Goal: Task Accomplishment & Management: Use online tool/utility

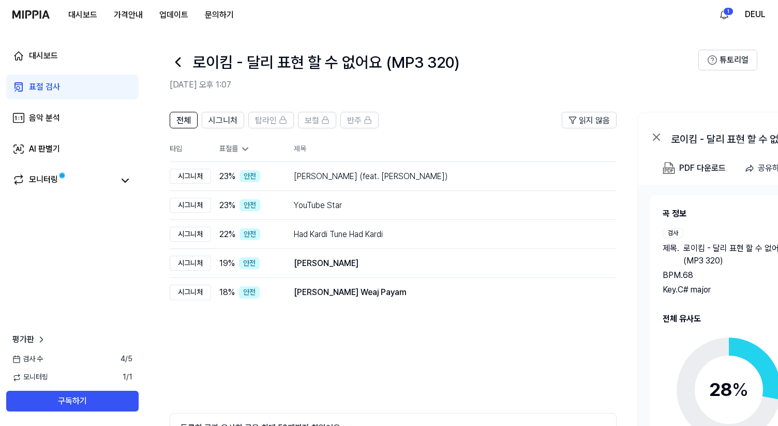
scroll to position [96, 0]
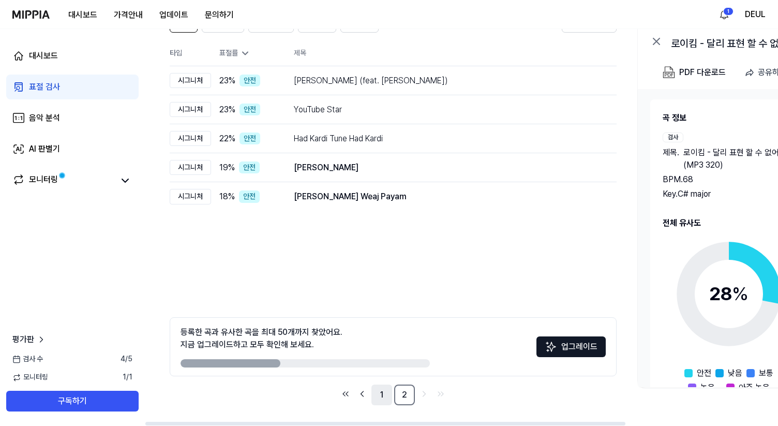
click at [378, 400] on link "1" at bounding box center [382, 394] width 21 height 21
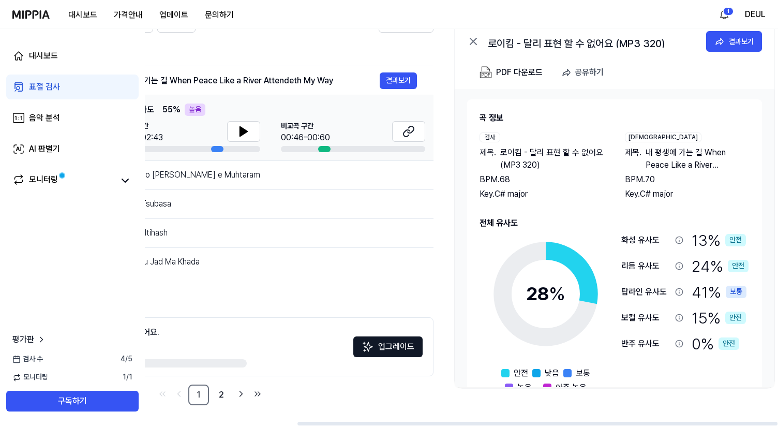
scroll to position [0, 201]
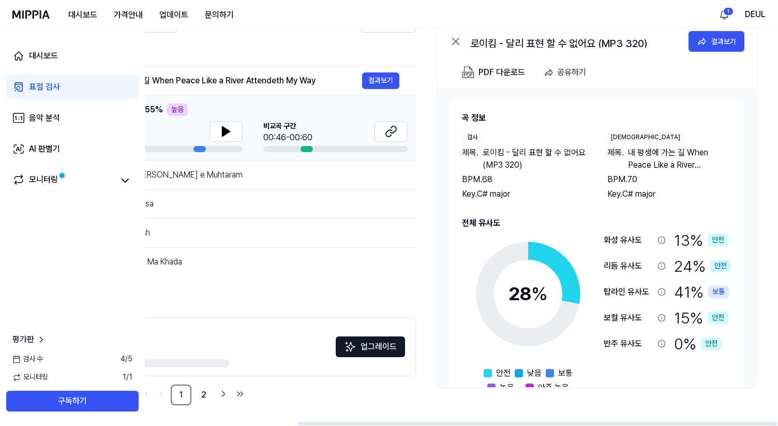
drag, startPoint x: 530, startPoint y: 422, endPoint x: 738, endPoint y: 425, distance: 208.6
click at [738, 425] on div at bounding box center [538, 424] width 480 height 4
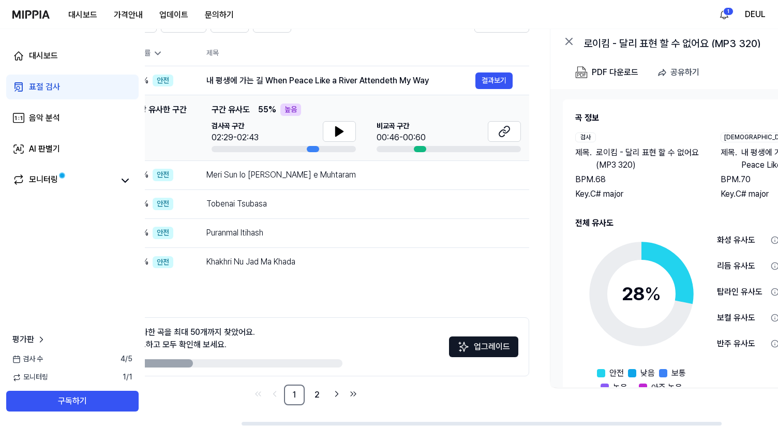
scroll to position [0, 0]
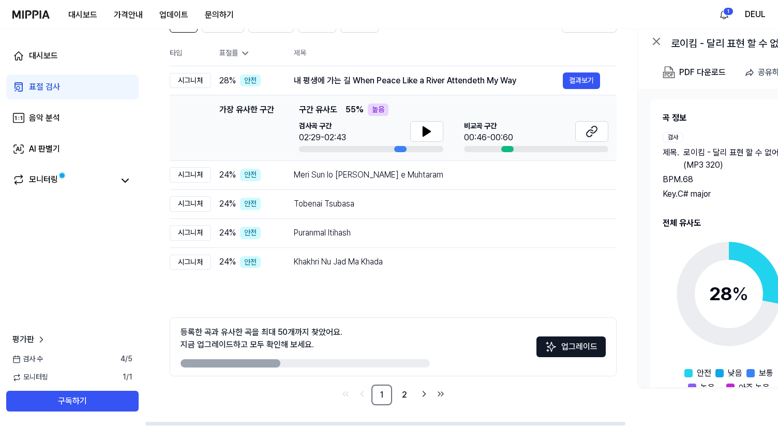
drag, startPoint x: 379, startPoint y: 423, endPoint x: 202, endPoint y: 383, distance: 182.0
click at [194, 422] on div at bounding box center [385, 424] width 480 height 4
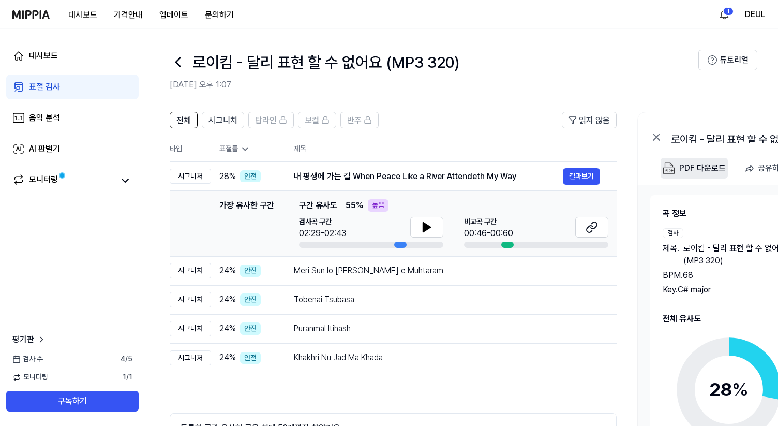
click at [688, 175] on button "PDF 다운로드" at bounding box center [694, 168] width 67 height 21
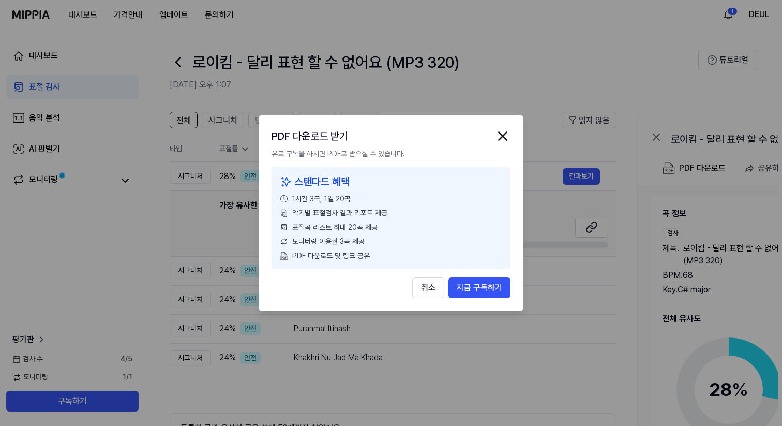
click at [502, 126] on div "PDF 다운로드 받기 유료 구독을 하시면 PDF로 받으실 수 있습니다. 스탠다드 혜택 1시간 3곡, 1일 20곡 악기별 표절검사 결과 리포트 …" at bounding box center [391, 213] width 265 height 197
click at [501, 135] on img "button" at bounding box center [503, 136] width 16 height 16
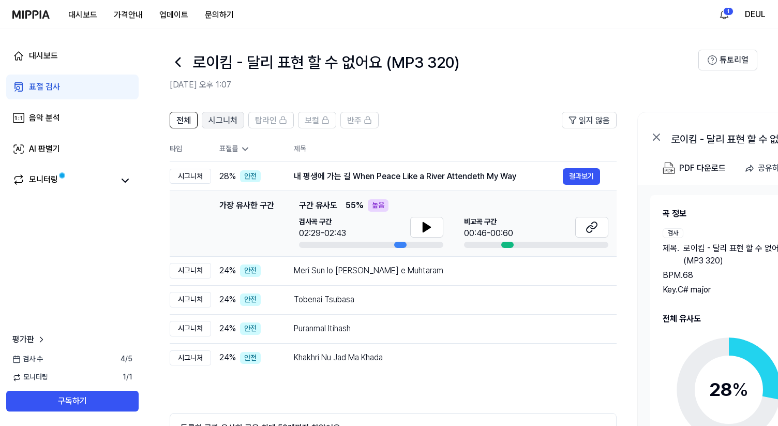
click at [230, 124] on span "시그니처" at bounding box center [223, 120] width 29 height 12
click at [189, 125] on span "전체" at bounding box center [183, 120] width 14 height 12
click at [185, 125] on span "전체" at bounding box center [183, 120] width 14 height 12
click at [57, 87] on div "표절 검사" at bounding box center [44, 87] width 31 height 12
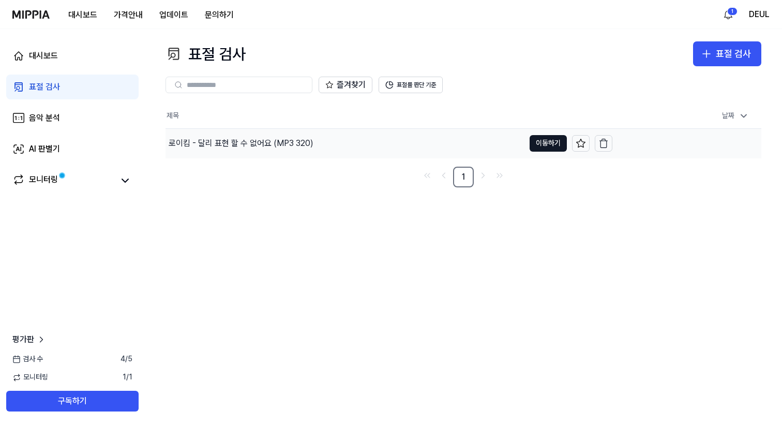
click at [308, 137] on div "로이킴 - 달리 표현 할 수 없어요 (MP3 320)" at bounding box center [241, 143] width 145 height 12
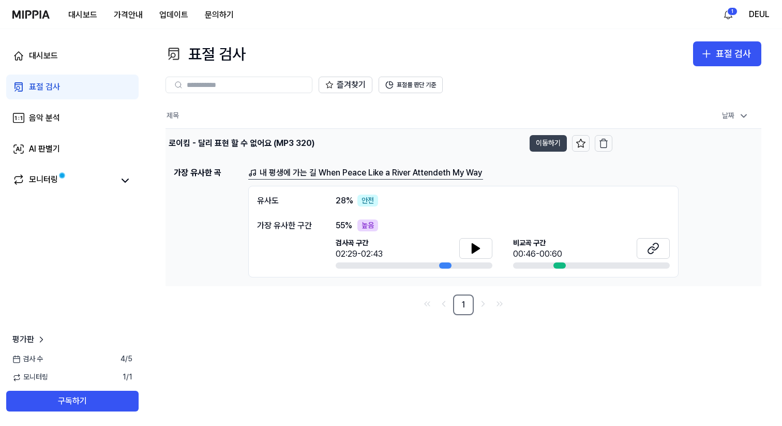
click at [536, 141] on button "이동하기" at bounding box center [548, 143] width 37 height 17
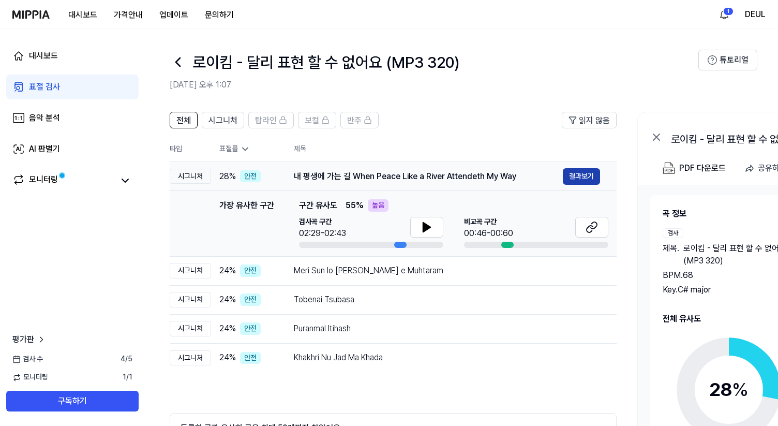
click at [577, 175] on button "결과보기" at bounding box center [581, 176] width 37 height 17
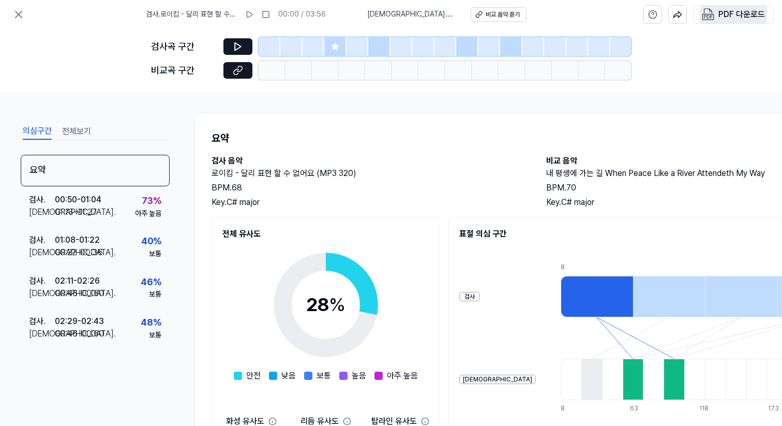
click at [717, 13] on button "PDF 다운로드" at bounding box center [733, 15] width 67 height 18
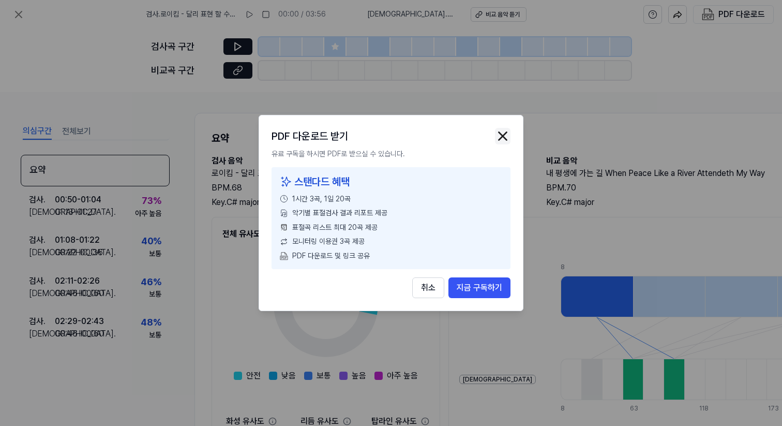
click at [505, 132] on img "button" at bounding box center [503, 136] width 16 height 16
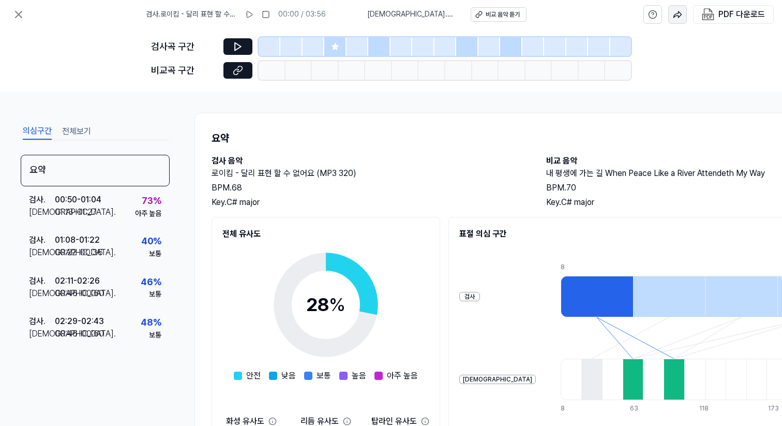
click at [680, 14] on img "button" at bounding box center [677, 14] width 9 height 9
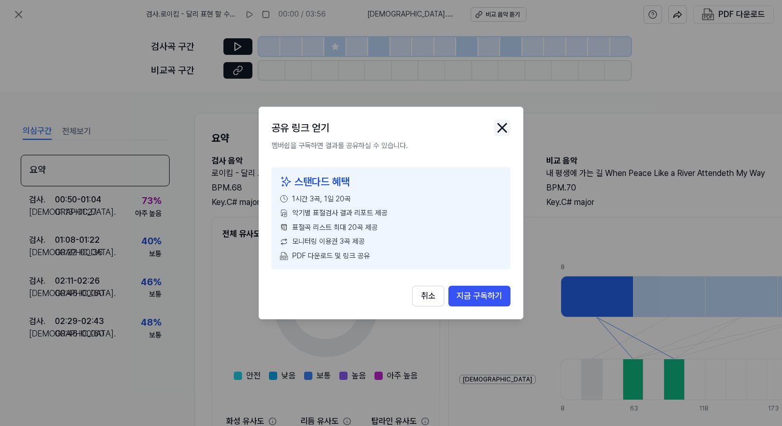
click at [504, 127] on icon "close modal" at bounding box center [502, 128] width 17 height 17
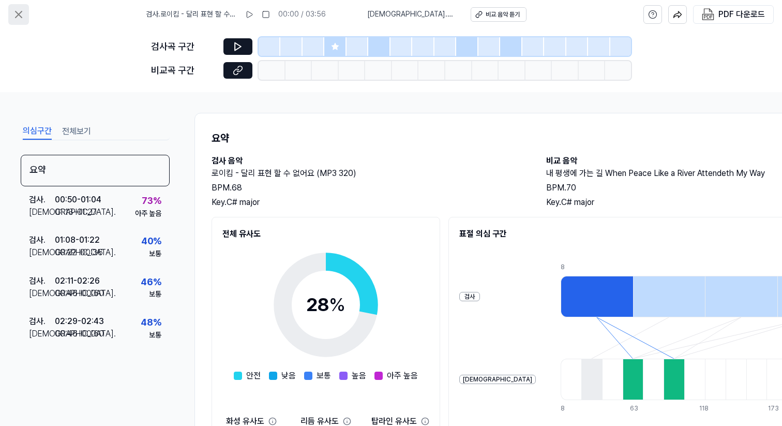
click at [17, 12] on icon at bounding box center [19, 14] width 6 height 6
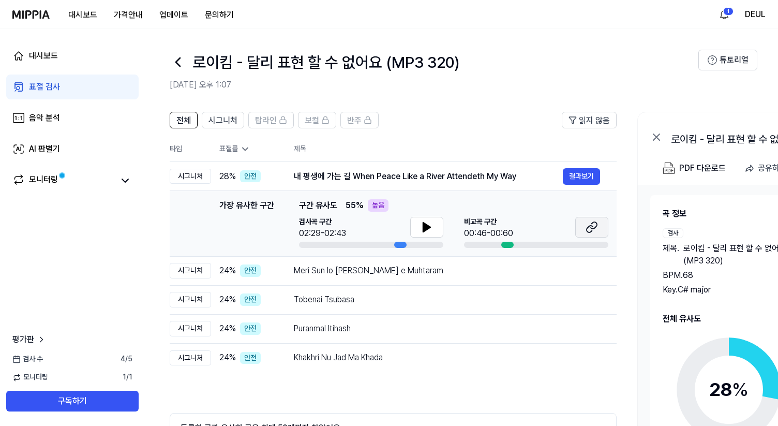
click at [588, 229] on icon at bounding box center [592, 227] width 12 height 12
click at [334, 271] on div "Meri Sun lo [PERSON_NAME] e Muhtaram" at bounding box center [428, 270] width 269 height 12
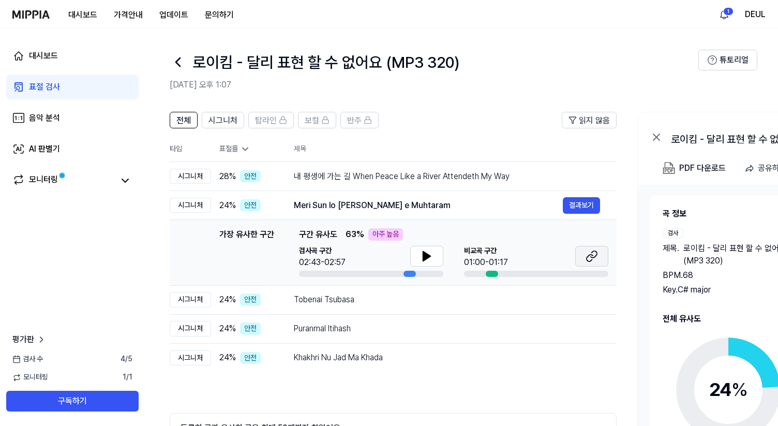
click at [593, 254] on icon at bounding box center [592, 256] width 12 height 12
click at [448, 304] on div "Tobenai Tsubasa" at bounding box center [428, 299] width 269 height 12
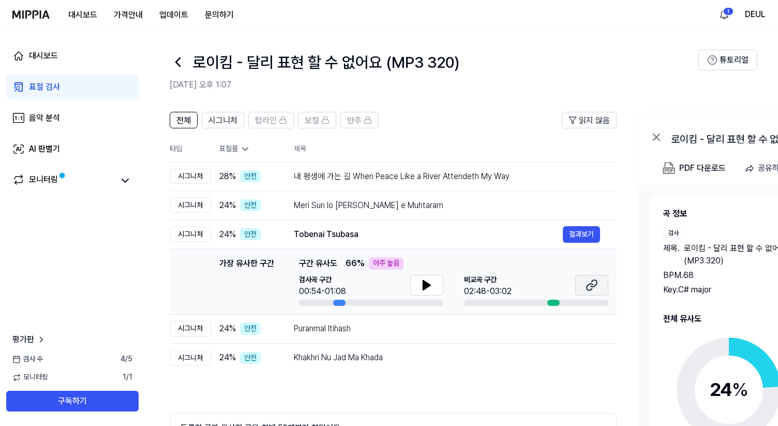
click at [588, 280] on icon at bounding box center [592, 285] width 12 height 12
click at [347, 336] on div "Puranmal Itihash 결과보기" at bounding box center [447, 328] width 306 height 17
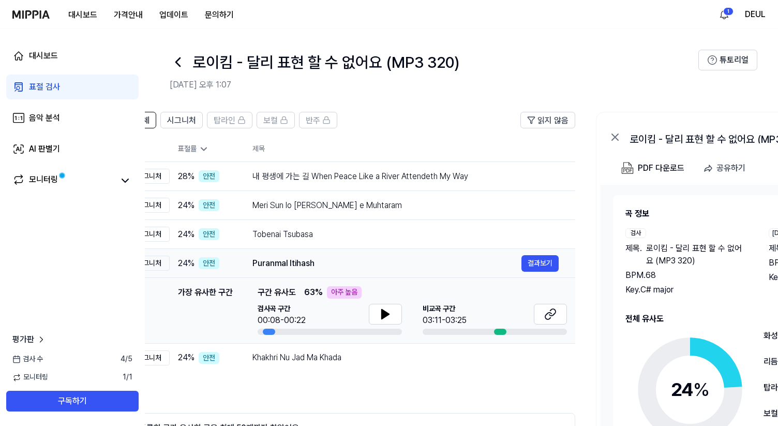
drag, startPoint x: 372, startPoint y: 264, endPoint x: 331, endPoint y: 265, distance: 40.9
click at [331, 265] on div "Puranmal Itihash" at bounding box center [387, 263] width 269 height 12
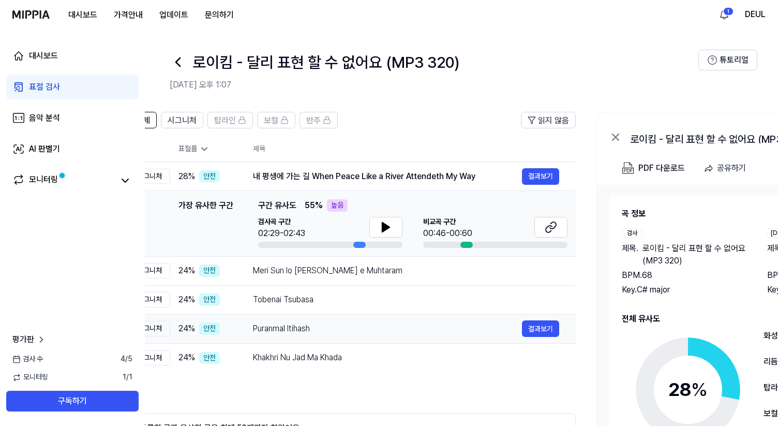
click at [319, 329] on div "Puranmal Itihash" at bounding box center [387, 328] width 269 height 12
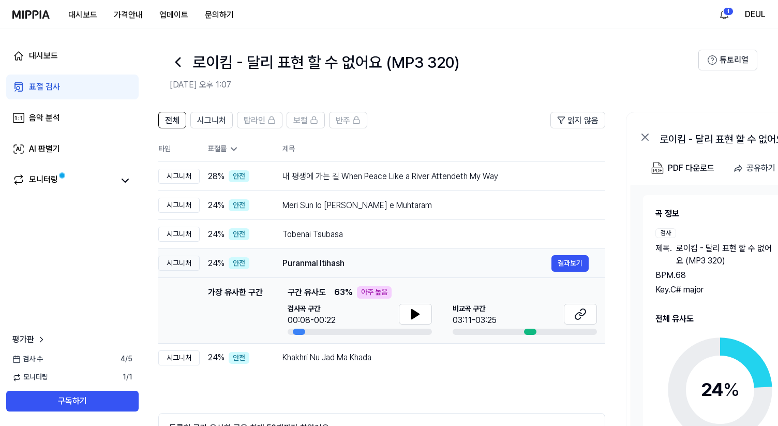
scroll to position [0, 0]
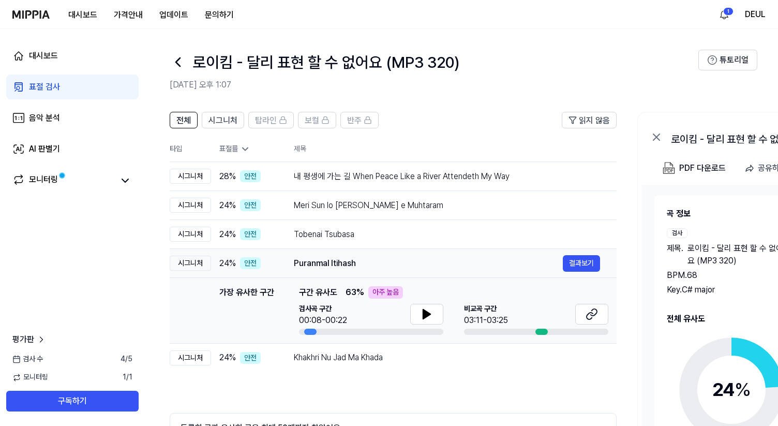
drag, startPoint x: 254, startPoint y: 261, endPoint x: 323, endPoint y: 261, distance: 68.8
click at [323, 261] on div "Puranmal Itihash" at bounding box center [428, 263] width 269 height 12
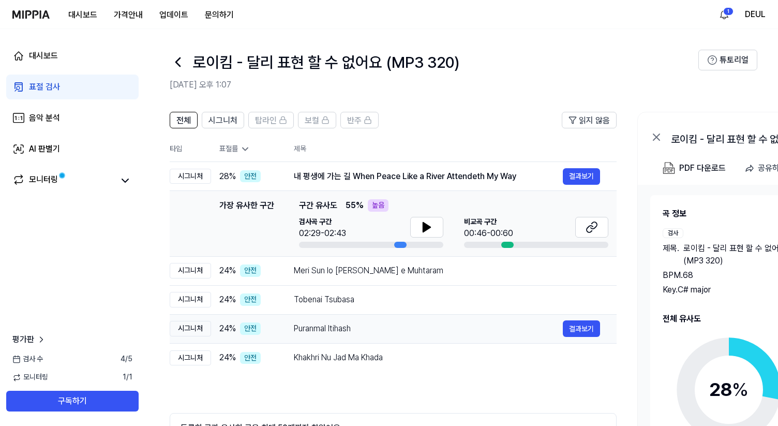
click at [366, 331] on div "Puranmal Itihash" at bounding box center [428, 328] width 269 height 12
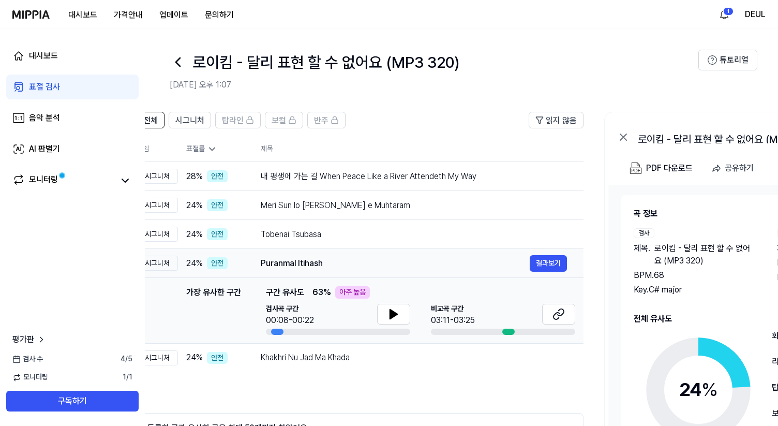
scroll to position [0, 19]
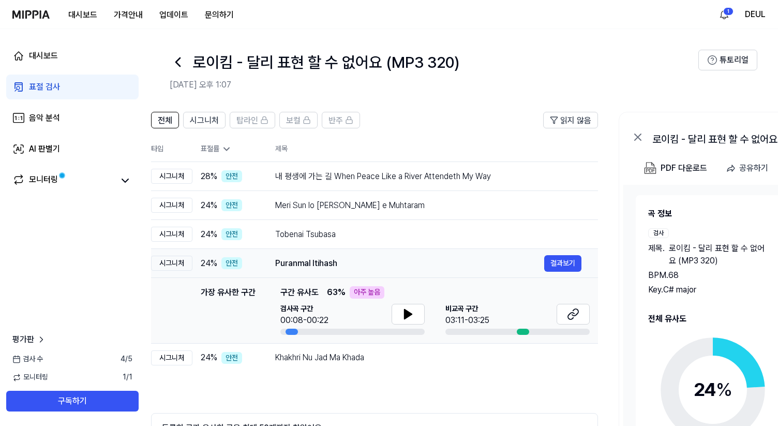
drag, startPoint x: 354, startPoint y: 263, endPoint x: 336, endPoint y: 263, distance: 18.6
click at [336, 263] on div "Puranmal Itihash" at bounding box center [409, 263] width 269 height 12
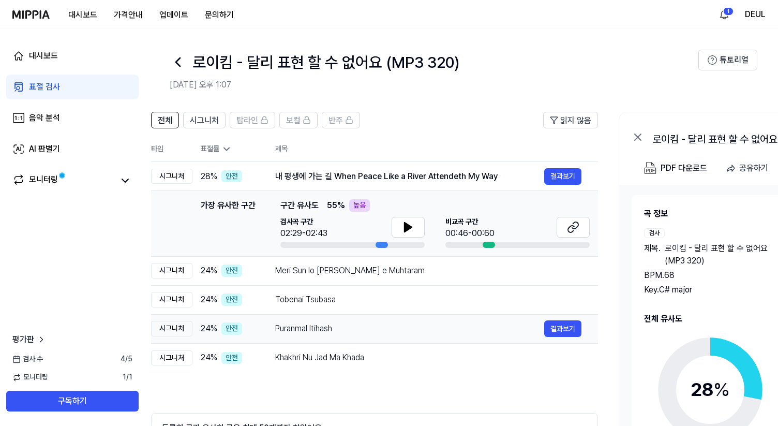
click at [322, 325] on div "Puranmal Itihash" at bounding box center [409, 328] width 269 height 12
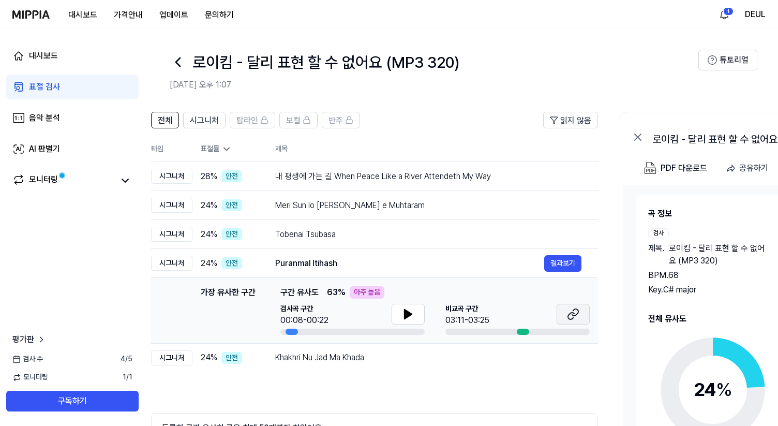
click at [573, 314] on icon at bounding box center [573, 314] width 12 height 12
click at [571, 124] on span "읽지 않음" at bounding box center [575, 120] width 31 height 12
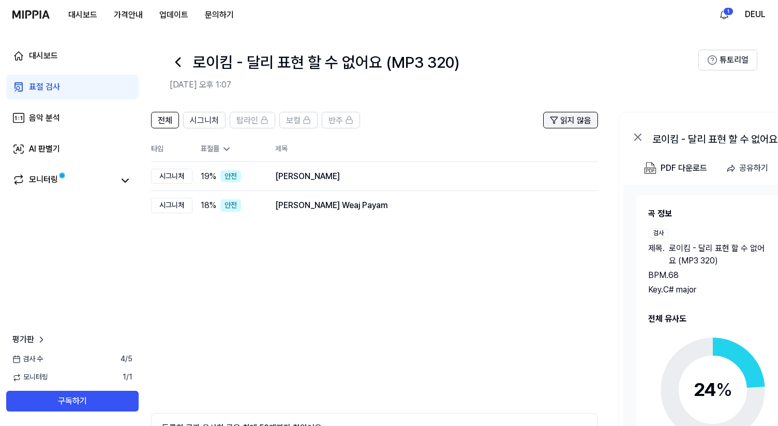
click at [571, 124] on span "읽지 않음" at bounding box center [575, 120] width 31 height 12
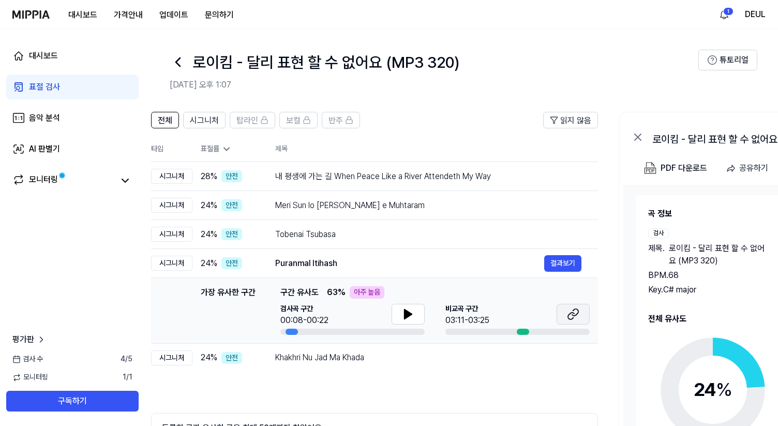
click at [574, 310] on icon at bounding box center [573, 314] width 12 height 12
click at [44, 60] on div "대시보드" at bounding box center [43, 56] width 29 height 12
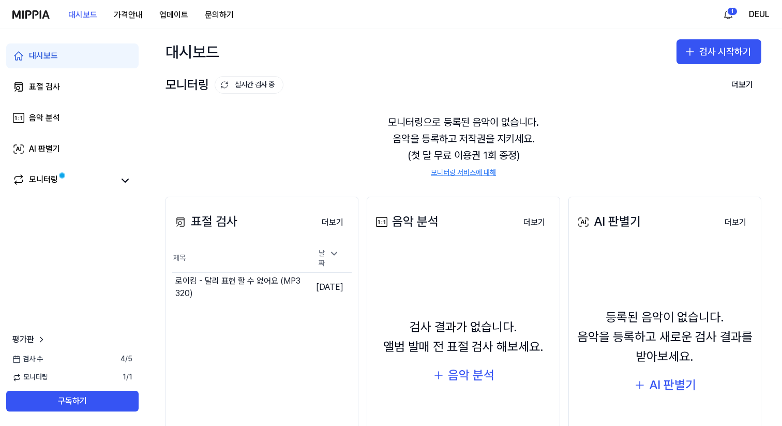
click at [33, 17] on img at bounding box center [30, 14] width 37 height 8
click at [704, 48] on button "검사 시작하기" at bounding box center [719, 51] width 85 height 25
click at [684, 78] on div "표절 검사" at bounding box center [674, 80] width 26 height 10
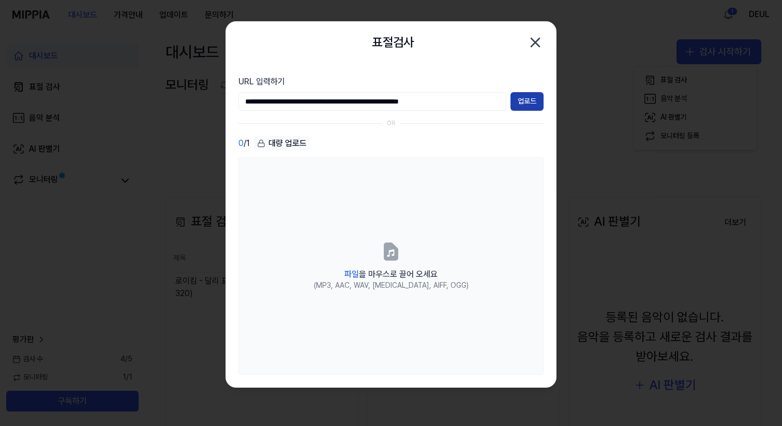
type input "**********"
click at [527, 100] on button "업로드" at bounding box center [527, 101] width 33 height 19
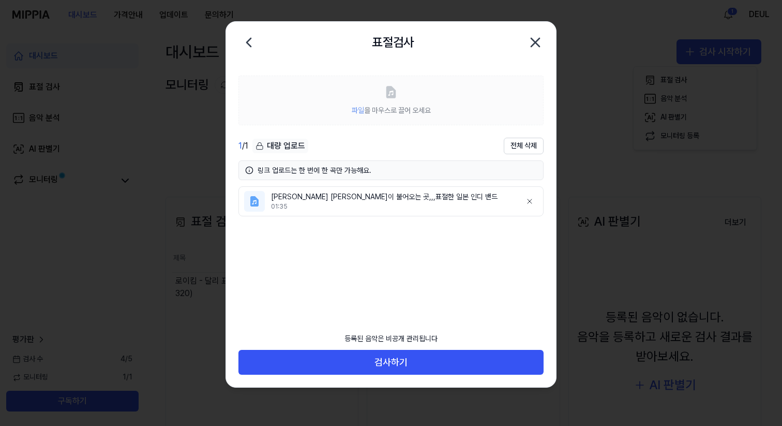
click at [540, 43] on icon "button" at bounding box center [535, 42] width 17 height 17
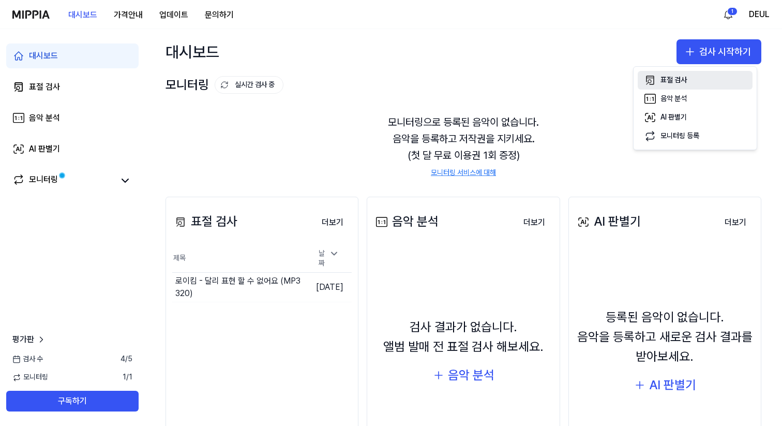
click at [661, 77] on div "표절 검사" at bounding box center [674, 80] width 26 height 10
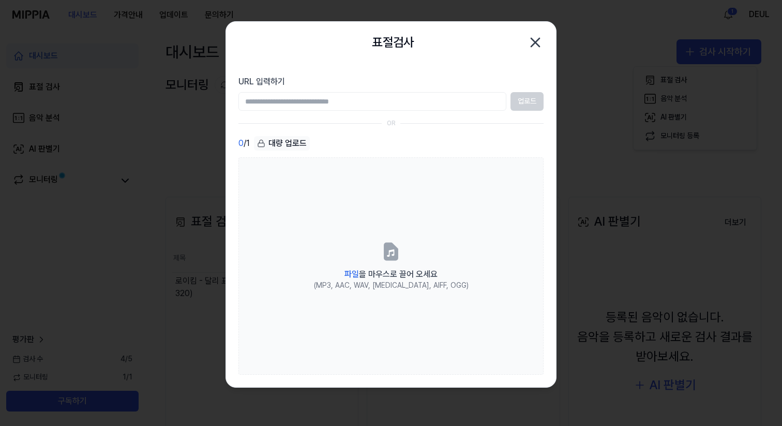
click at [353, 108] on input "URL 입력하기" at bounding box center [373, 101] width 268 height 19
type input "**********"
click at [528, 100] on button "업로드" at bounding box center [527, 101] width 33 height 19
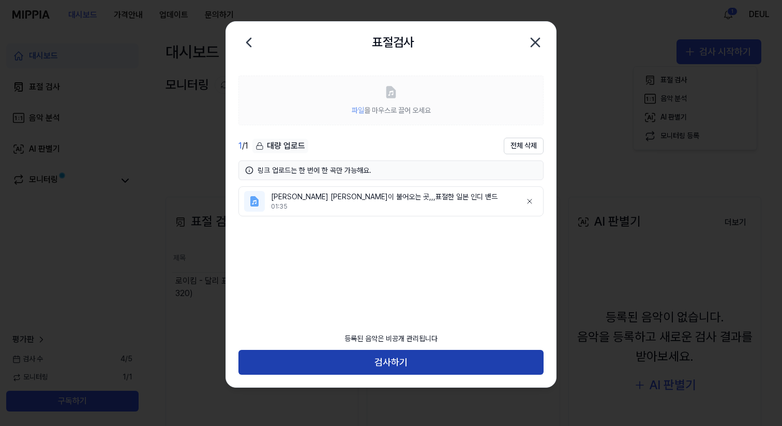
click at [384, 371] on button "검사하기" at bounding box center [391, 362] width 305 height 25
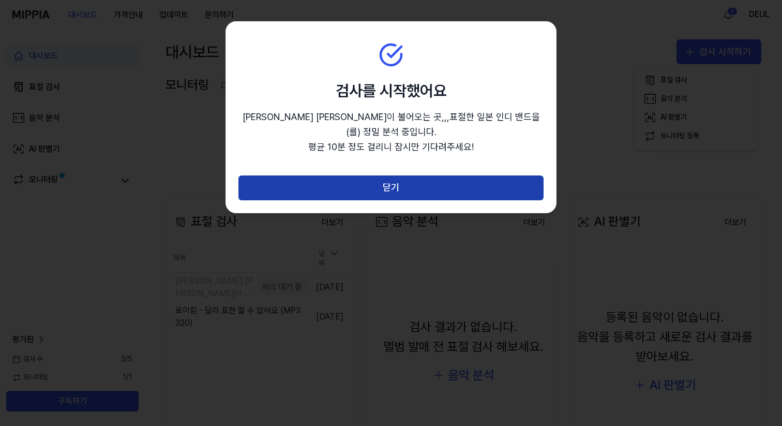
click at [371, 175] on button "닫기" at bounding box center [391, 187] width 305 height 25
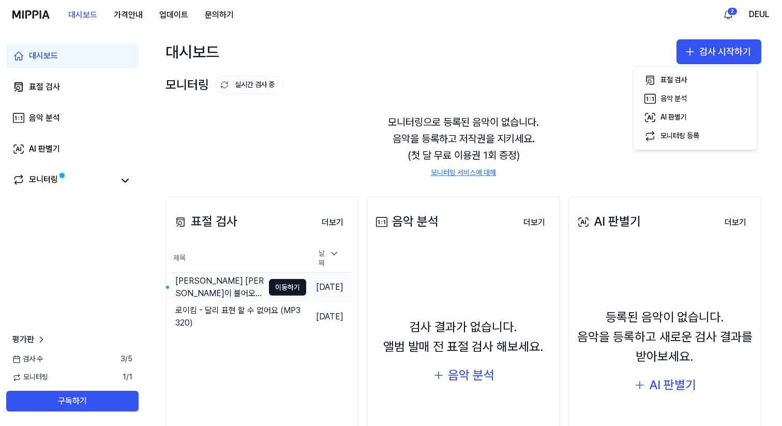
click at [254, 273] on td "[PERSON_NAME] [PERSON_NAME]이 불어오는 곳,,,표절한 일본 인디 밴드 이동하기" at bounding box center [239, 287] width 134 height 29
click at [269, 285] on button "이동하기" at bounding box center [287, 287] width 37 height 17
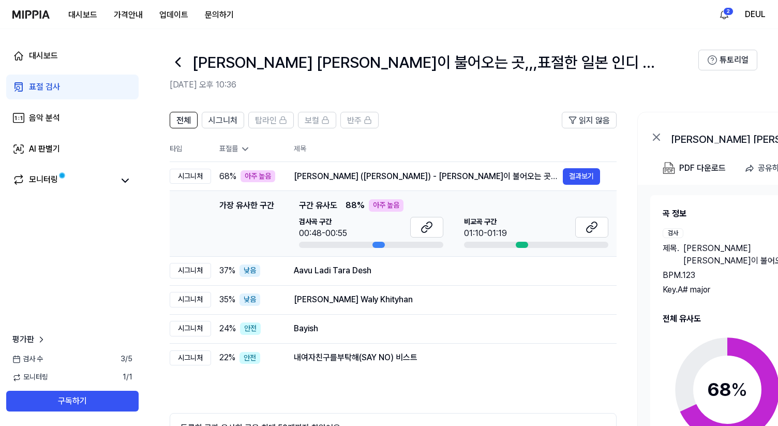
drag, startPoint x: 347, startPoint y: 203, endPoint x: 356, endPoint y: 202, distance: 9.4
click at [356, 201] on span "88 %" at bounding box center [355, 205] width 19 height 12
click at [71, 93] on link "표절 검사" at bounding box center [72, 87] width 132 height 25
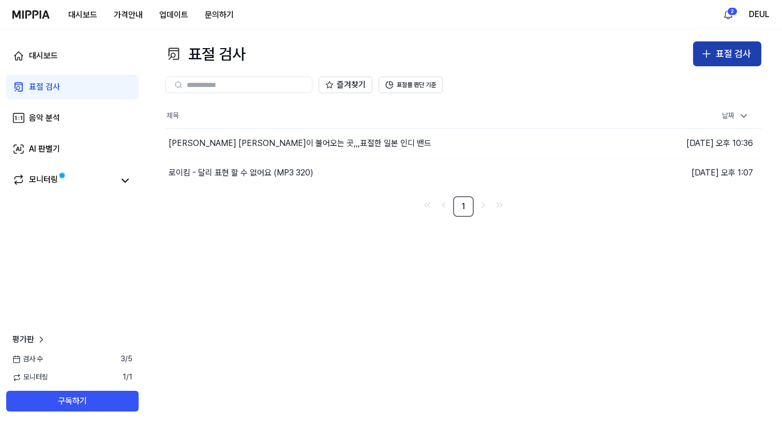
click at [726, 50] on div "표절 검사" at bounding box center [733, 54] width 35 height 15
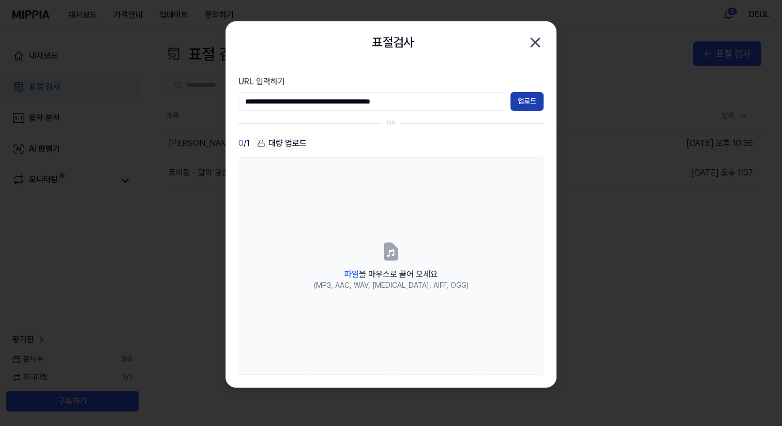
type input "**********"
click at [527, 97] on button "업로드" at bounding box center [527, 101] width 33 height 19
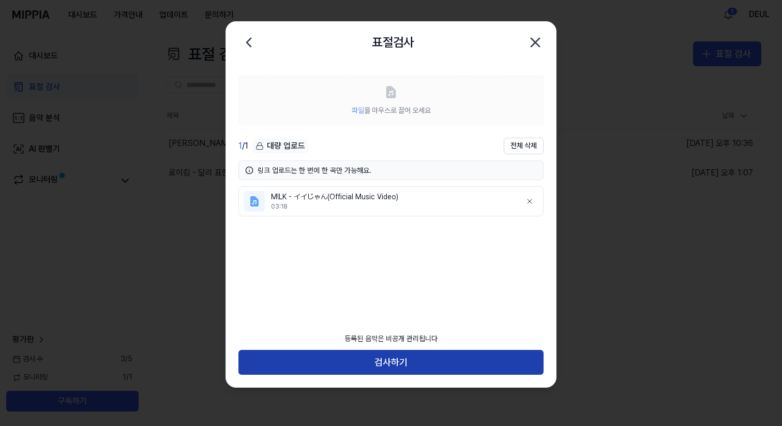
click at [434, 360] on button "검사하기" at bounding box center [391, 362] width 305 height 25
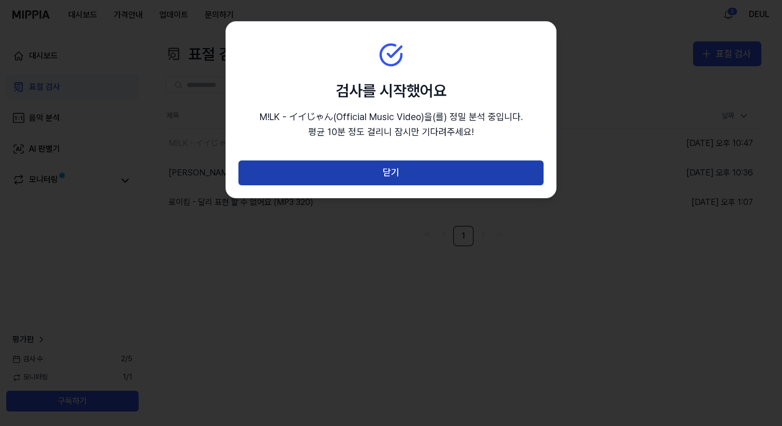
click at [348, 170] on button "닫기" at bounding box center [391, 172] width 305 height 25
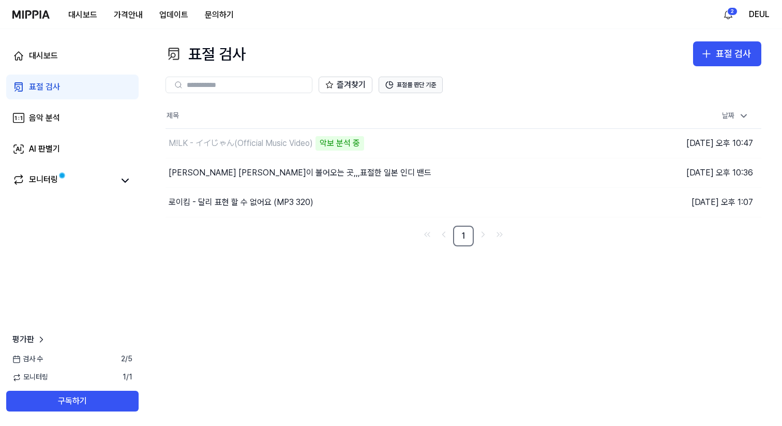
click at [418, 83] on button "표절률 판단 기준" at bounding box center [411, 85] width 64 height 17
click at [367, 310] on div "표절 검사 표절 검사 표절 검사 음악 분석 AI 판별기 즐겨찾기 표절률 판단 기준 제목 날짜 M!LK - イイじゃん(Official Music…" at bounding box center [464, 227] width 638 height 397
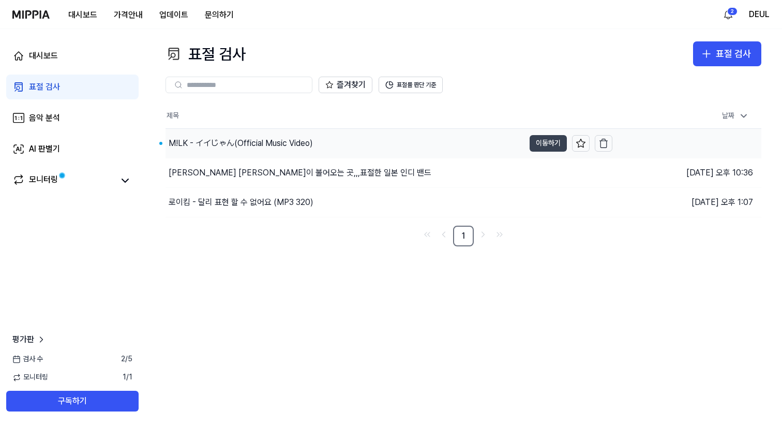
click at [548, 141] on button "이동하기" at bounding box center [548, 143] width 37 height 17
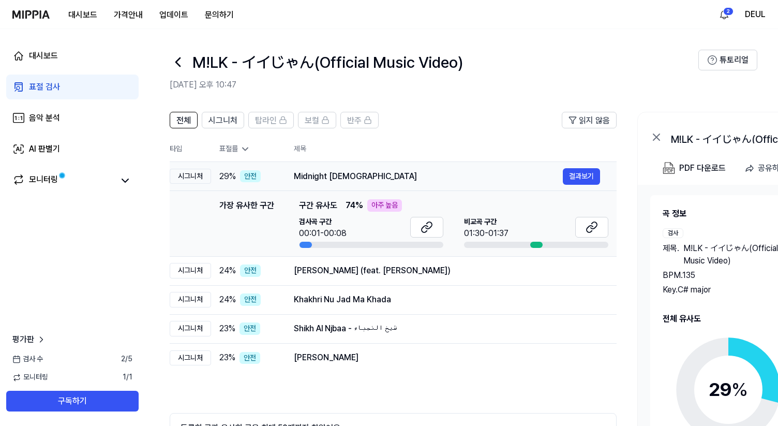
drag, startPoint x: 303, startPoint y: 176, endPoint x: 360, endPoint y: 178, distance: 56.4
click at [360, 178] on div "Midnight [DEMOGRAPHIC_DATA]" at bounding box center [428, 176] width 269 height 12
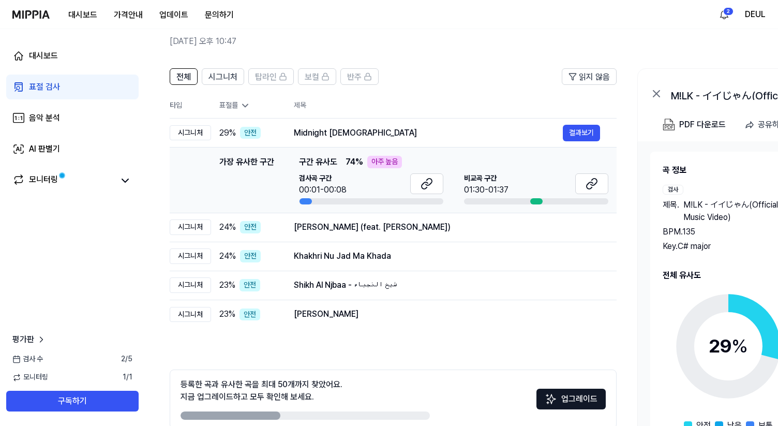
scroll to position [0, 0]
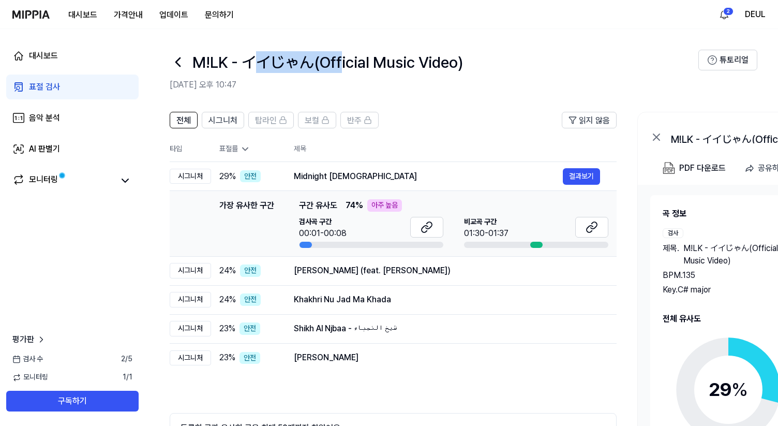
drag, startPoint x: 254, startPoint y: 63, endPoint x: 347, endPoint y: 60, distance: 93.2
click at [346, 61] on h1 "M!LK - イイじゃん(Official Music Video)" at bounding box center [328, 62] width 271 height 22
click at [347, 60] on h1 "M!LK - イイじゃん(Official Music Video)" at bounding box center [328, 62] width 271 height 22
click at [600, 229] on button at bounding box center [591, 227] width 33 height 21
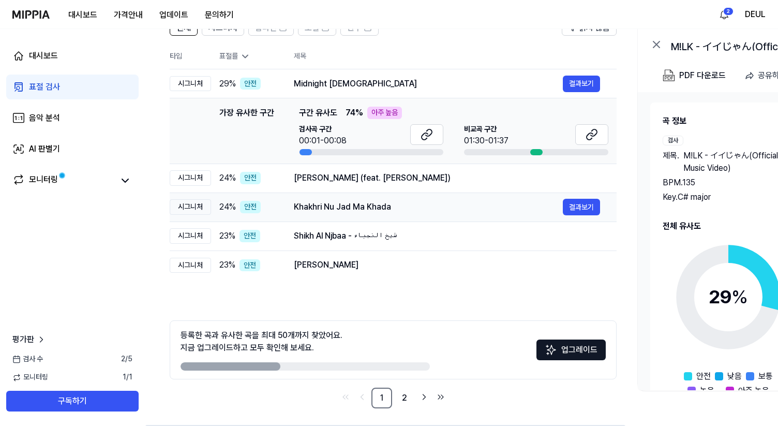
scroll to position [96, 0]
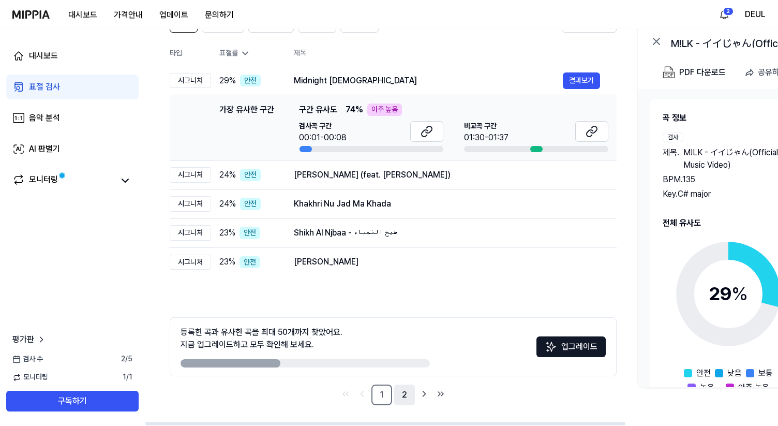
click at [403, 389] on link "2" at bounding box center [404, 394] width 21 height 21
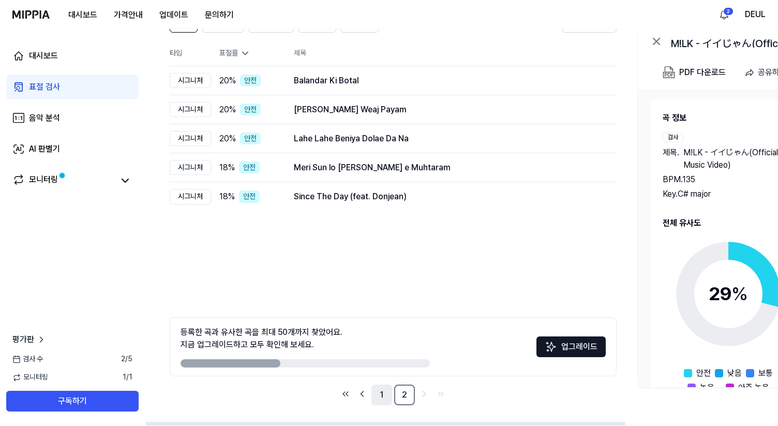
click at [382, 391] on link "1" at bounding box center [382, 394] width 21 height 21
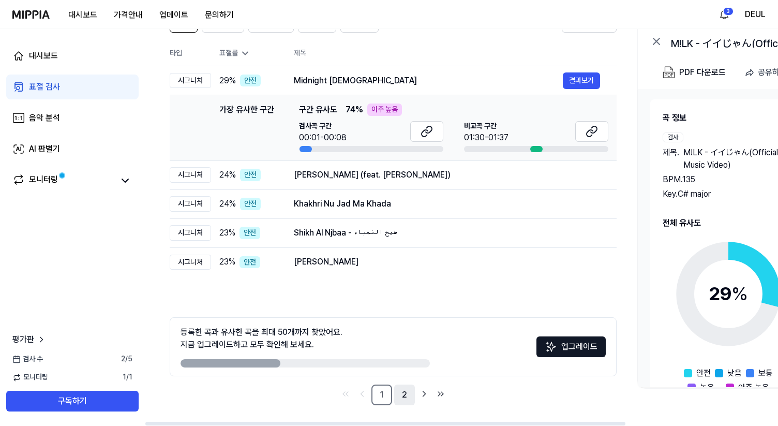
click at [399, 390] on link "2" at bounding box center [404, 394] width 21 height 21
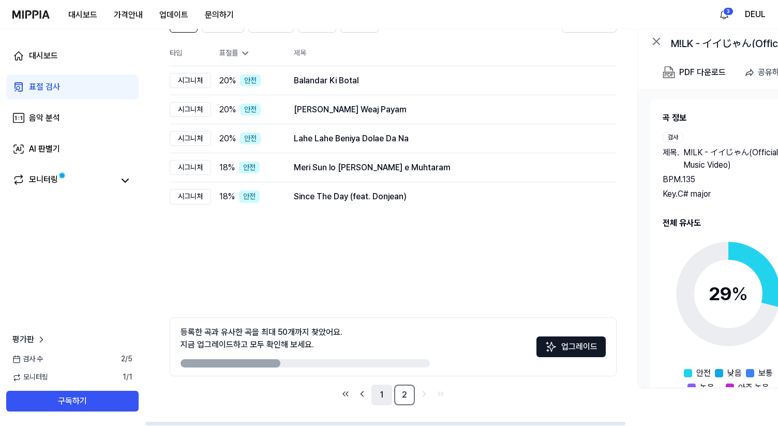
click at [377, 397] on link "1" at bounding box center [382, 394] width 21 height 21
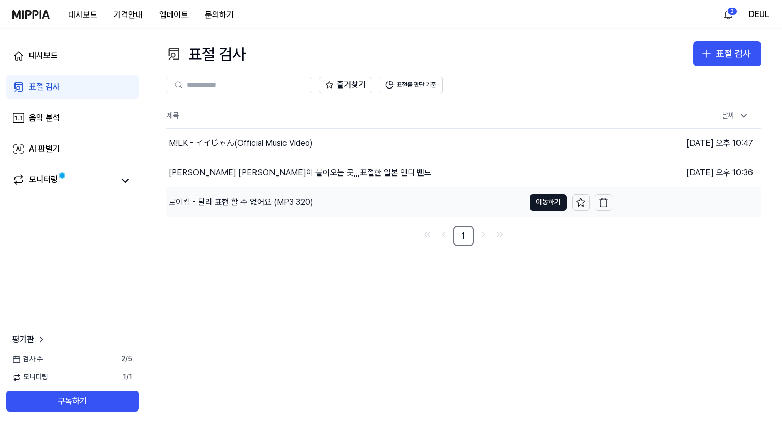
click at [242, 200] on div "로이킴 - 달리 표현 할 수 없어요 (MP3 320)" at bounding box center [241, 202] width 145 height 12
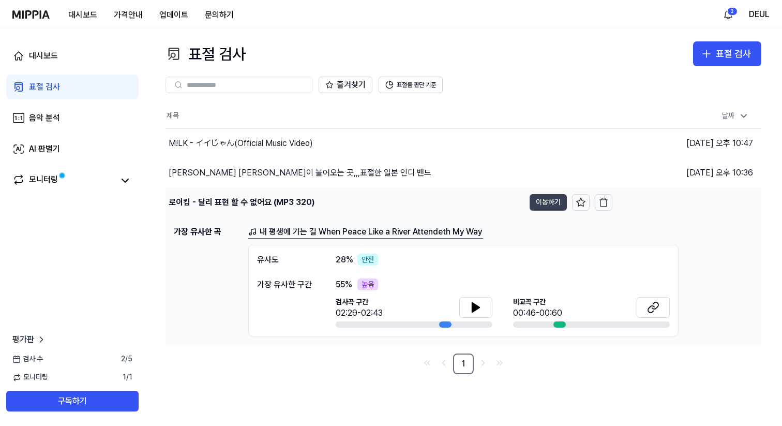
click at [540, 203] on button "이동하기" at bounding box center [548, 202] width 37 height 17
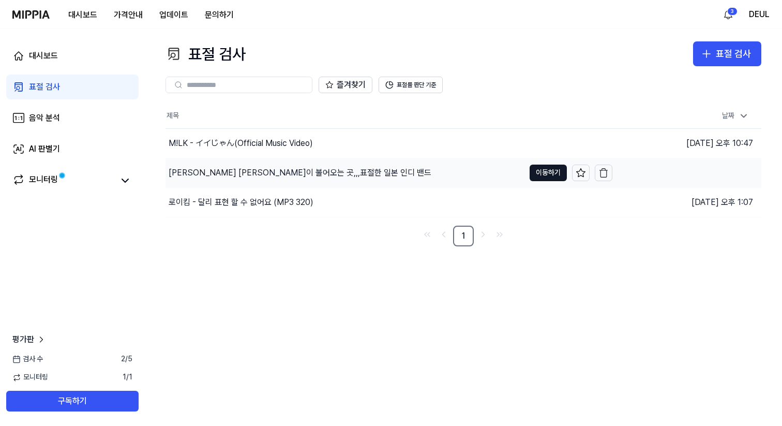
click at [265, 171] on div "[PERSON_NAME] [PERSON_NAME]이 불어오는 곳,,,표절한 일본 인디 밴드" at bounding box center [300, 173] width 263 height 12
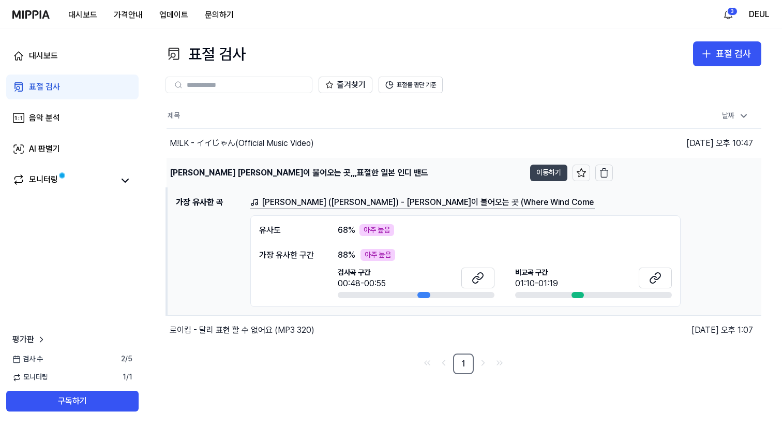
click at [546, 173] on button "이동하기" at bounding box center [548, 173] width 37 height 17
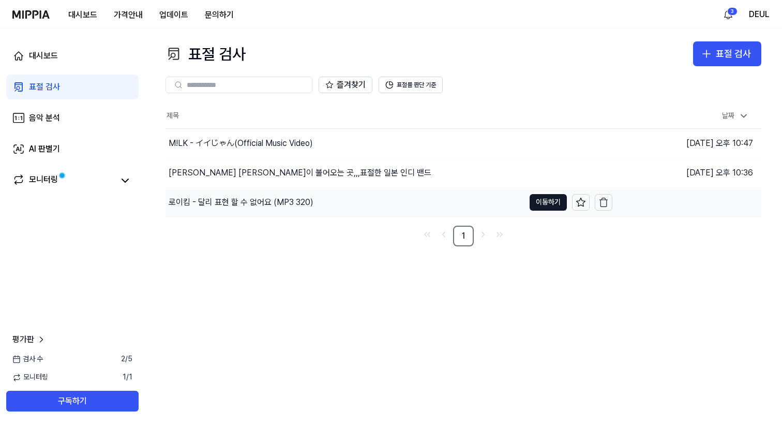
click at [282, 200] on div "로이킴 - 달리 표현 할 수 없어요 (MP3 320)" at bounding box center [241, 202] width 145 height 12
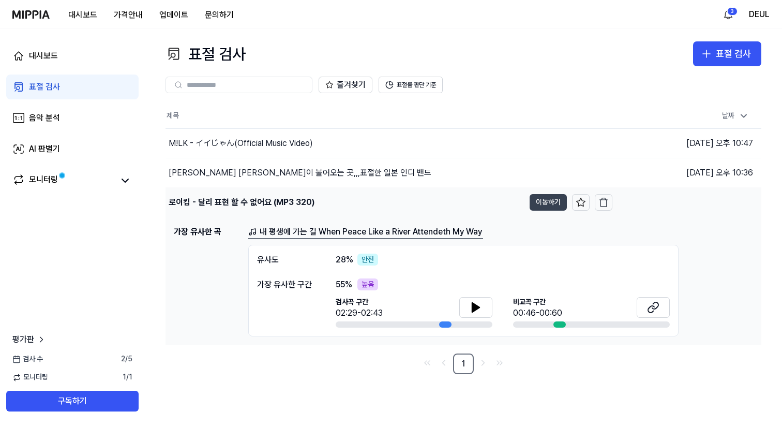
click at [550, 203] on button "이동하기" at bounding box center [548, 202] width 37 height 17
